Goal: Transaction & Acquisition: Purchase product/service

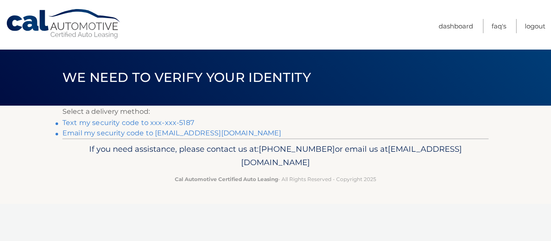
click at [165, 120] on link "Text my security code to xxx-xxx-5187" at bounding box center [128, 122] width 132 height 8
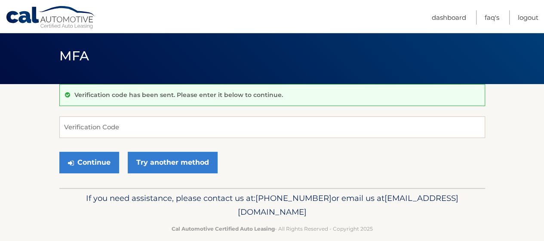
scroll to position [33, 0]
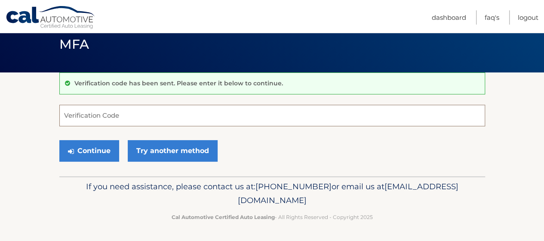
click at [95, 117] on input "Verification Code" at bounding box center [272, 116] width 426 height 22
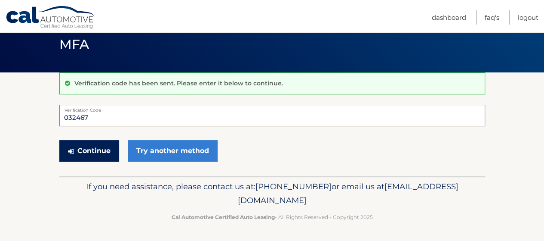
type input "032467"
click at [84, 147] on button "Continue" at bounding box center [89, 151] width 60 height 22
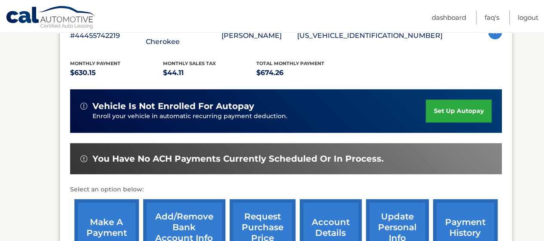
scroll to position [215, 0]
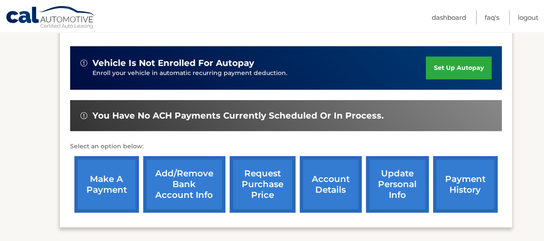
click at [108, 179] on link "make a payment" at bounding box center [106, 184] width 65 height 56
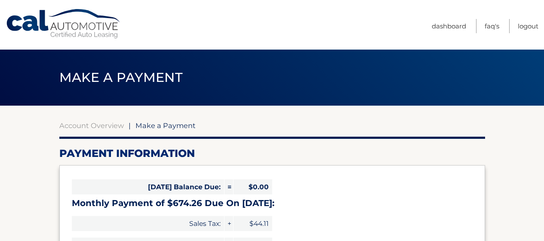
select select "MDY3OTJmMTEtZmNhNy00NTFjLWE4MjgtMWY3N2MzM2YzYjA2"
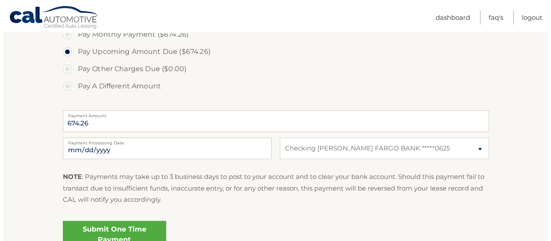
scroll to position [344, 0]
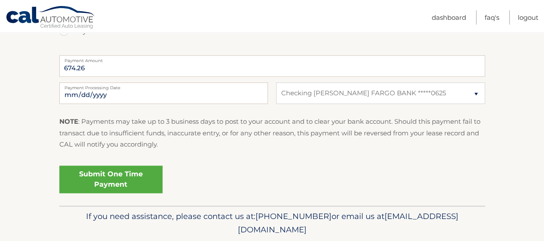
click at [124, 178] on link "Submit One Time Payment" at bounding box center [110, 179] width 103 height 28
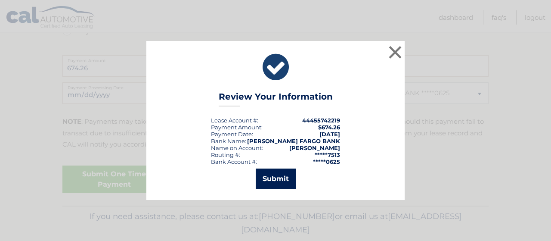
click at [269, 174] on button "Submit" at bounding box center [276, 178] width 40 height 21
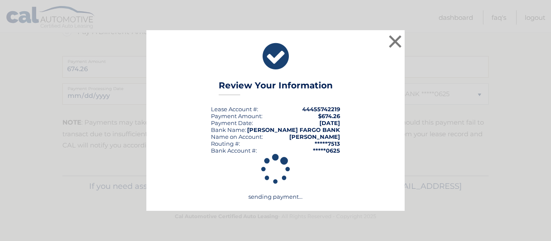
scroll to position [343, 0]
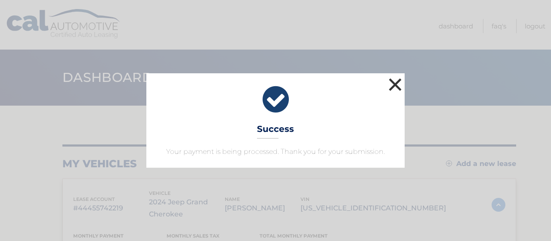
click at [399, 85] on button "×" at bounding box center [394, 84] width 17 height 17
